Goal: Task Accomplishment & Management: Use online tool/utility

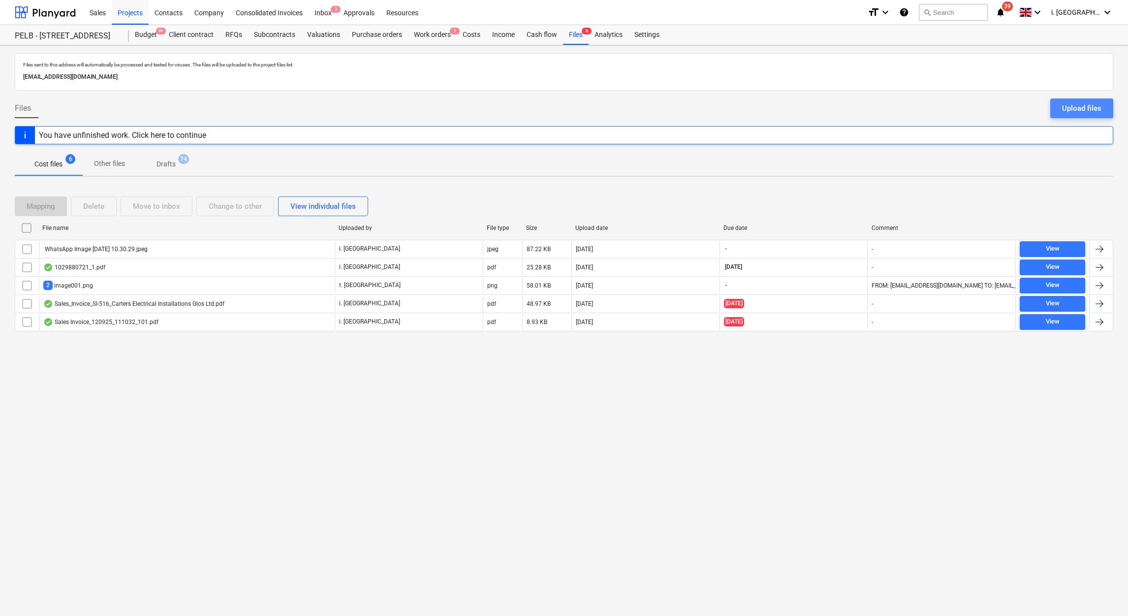
click at [1086, 113] on div "Upload files" at bounding box center [1081, 108] width 39 height 13
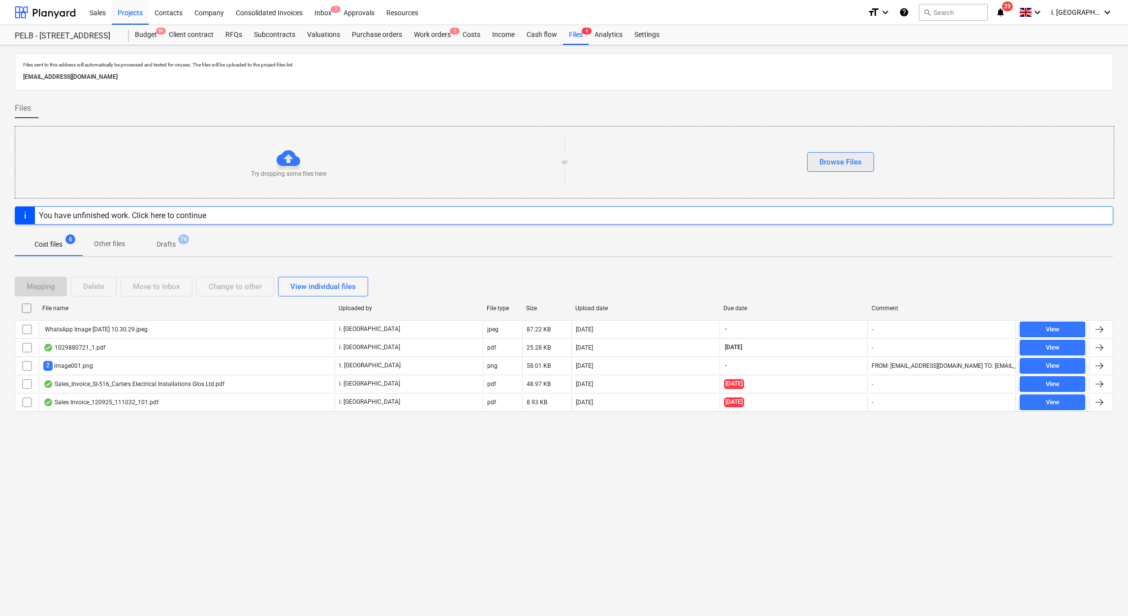
click at [846, 163] on div "Browse Files" at bounding box center [840, 162] width 42 height 13
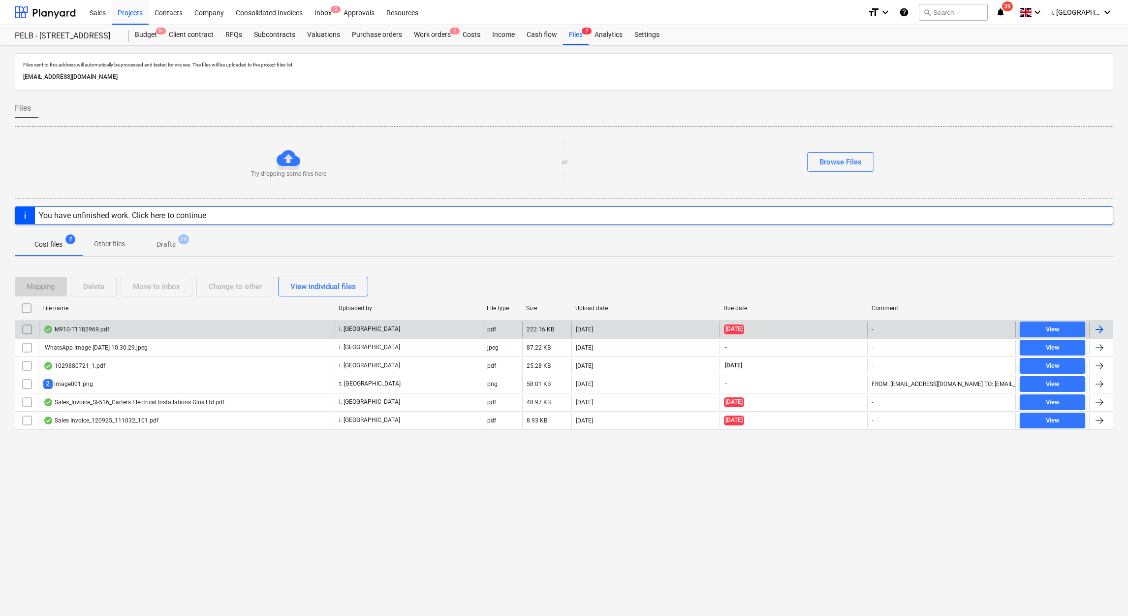
click at [101, 329] on div "M910-T1182969.pdf" at bounding box center [76, 329] width 66 height 8
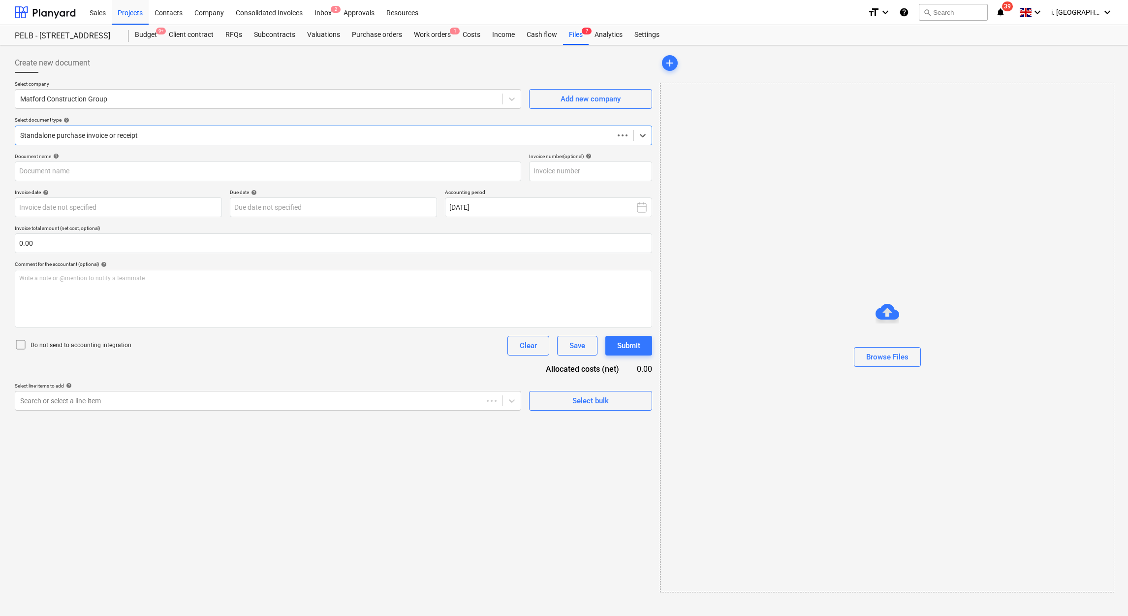
type input "T1182969"
type input "[DATE]"
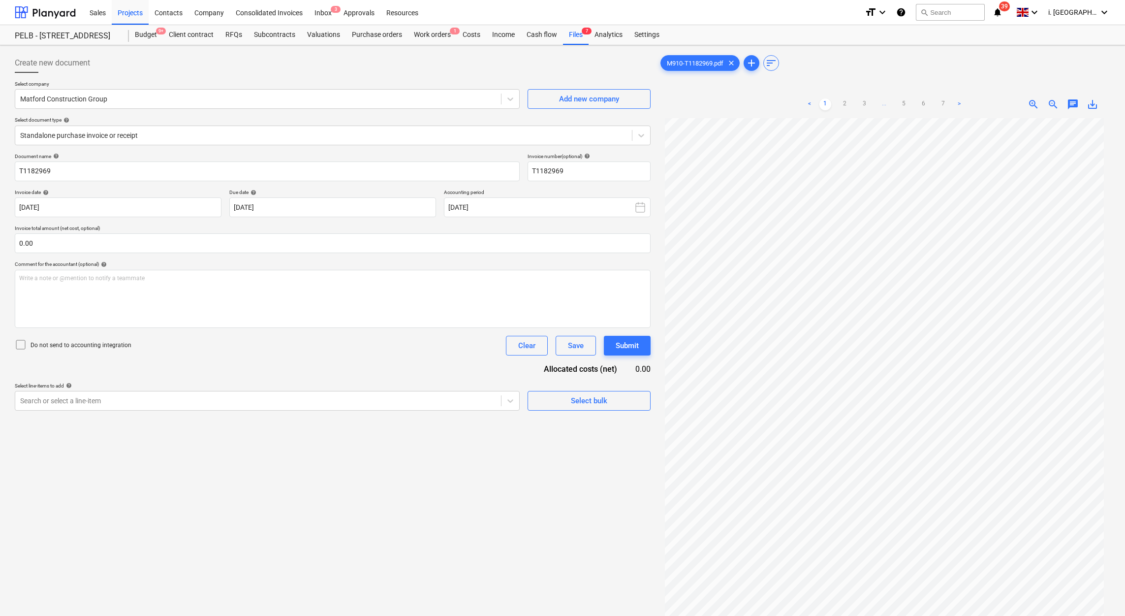
scroll to position [98, 0]
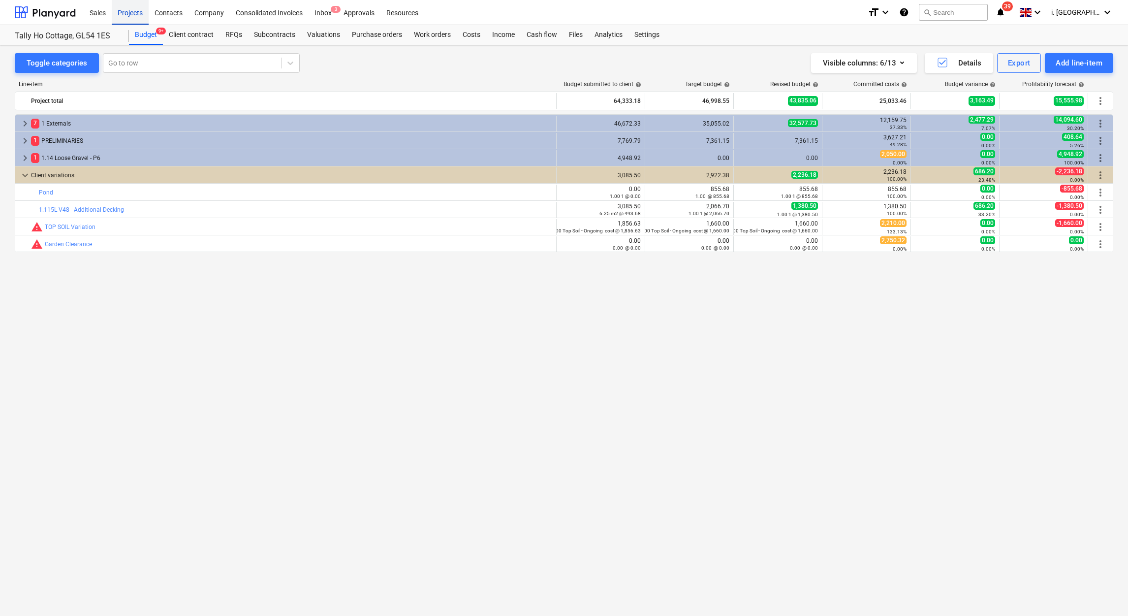
click at [128, 9] on div "Projects" at bounding box center [130, 12] width 37 height 25
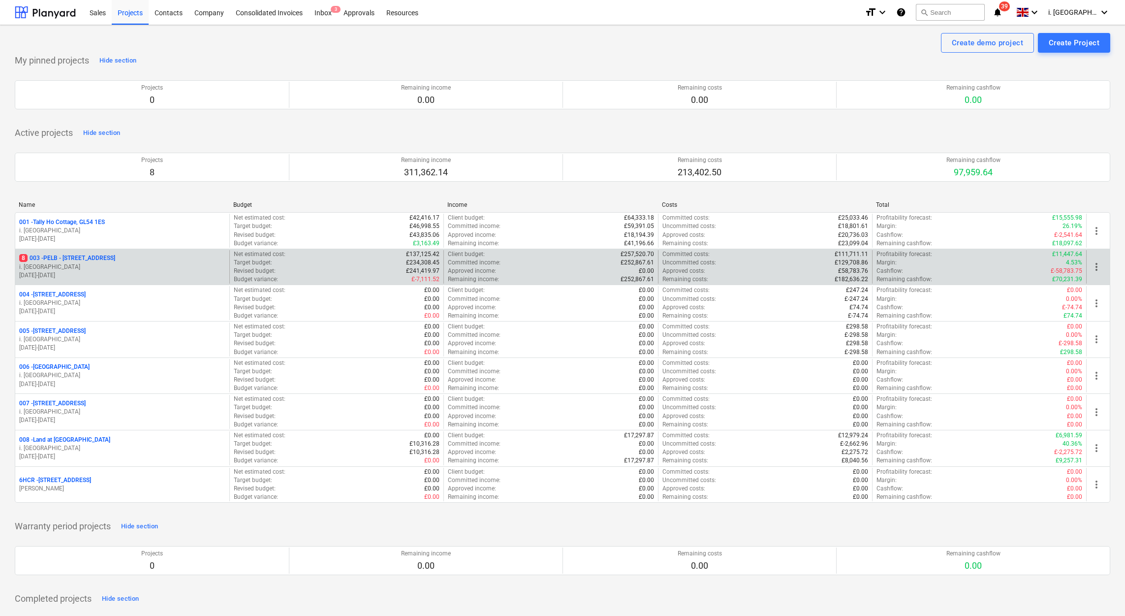
click at [149, 274] on p "01.09.2025 - 31.10.2025" at bounding box center [122, 275] width 206 height 8
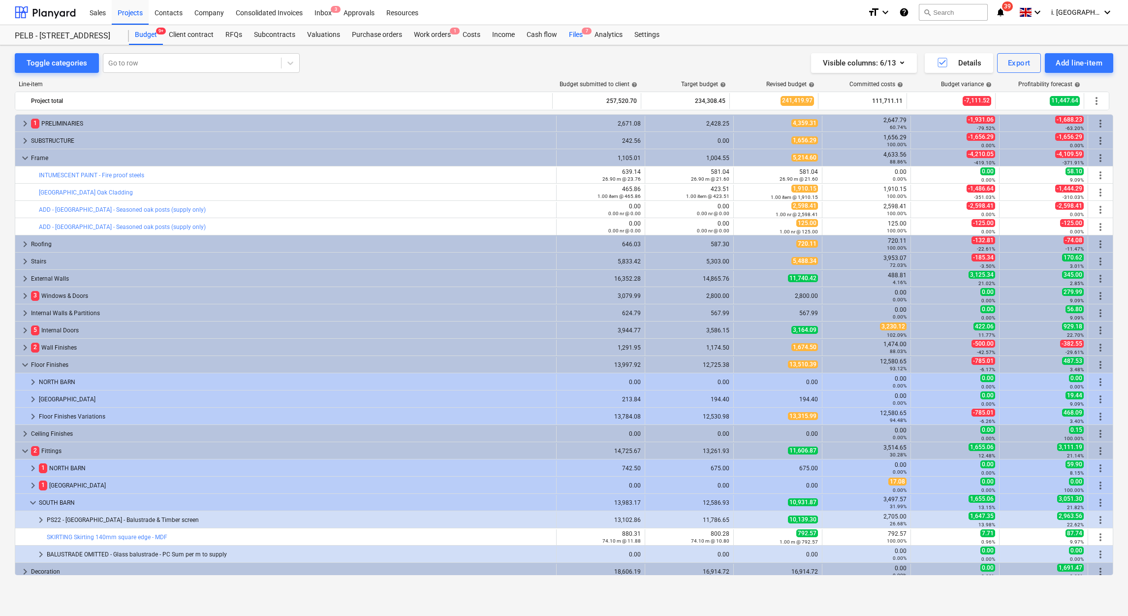
click at [575, 29] on div "Files 7" at bounding box center [576, 35] width 26 height 20
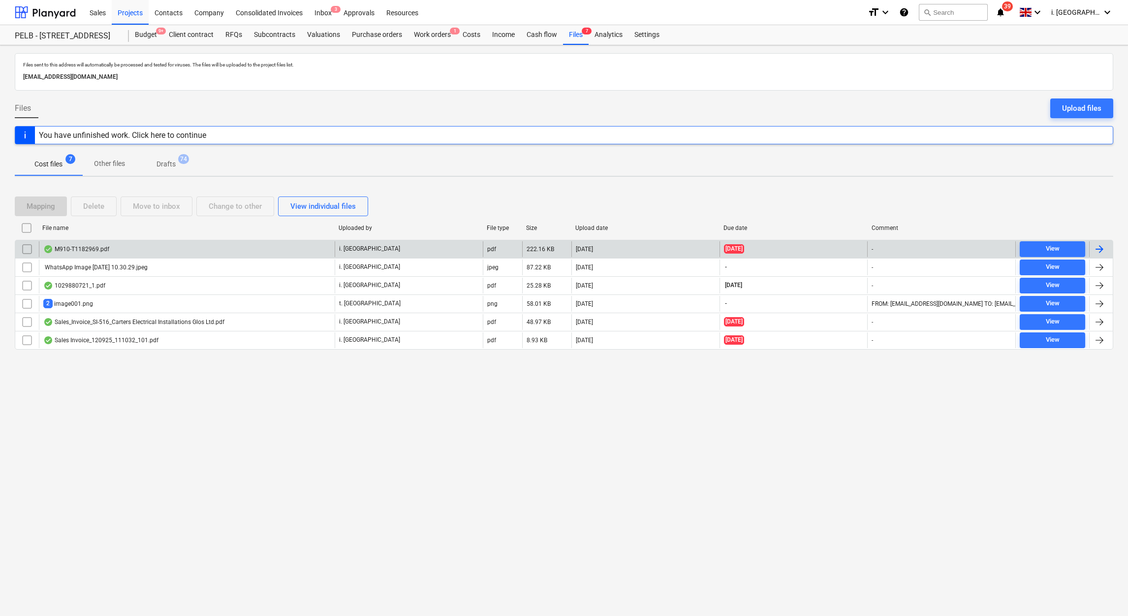
click at [91, 251] on div "M910-T1182969.pdf" at bounding box center [76, 249] width 66 height 8
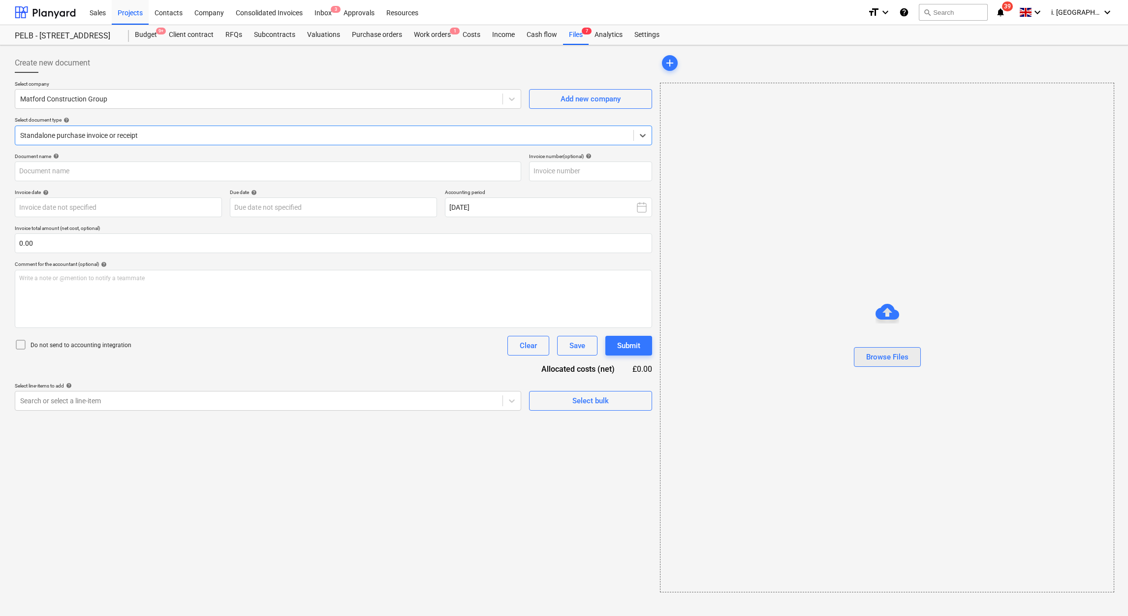
type input "T1182969"
type input "[DATE]"
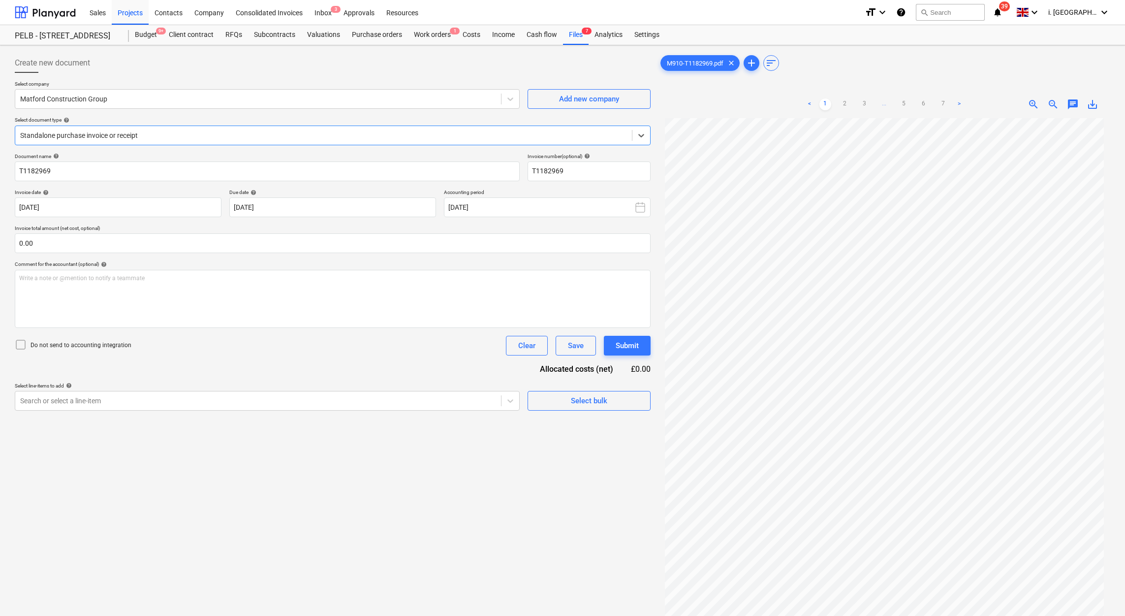
scroll to position [34, 0]
